Goal: Navigation & Orientation: Find specific page/section

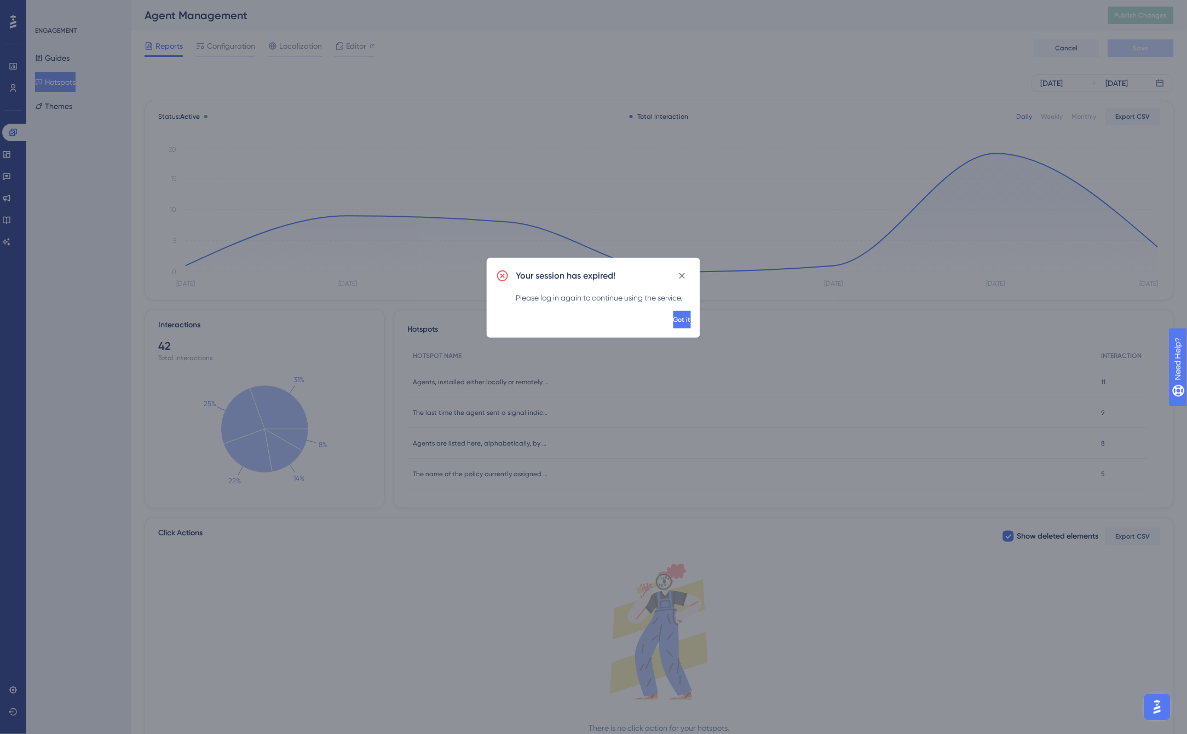
scroll to position [100, 0]
click at [674, 321] on span "Got it" at bounding box center [683, 319] width 18 height 9
